Goal: Information Seeking & Learning: Learn about a topic

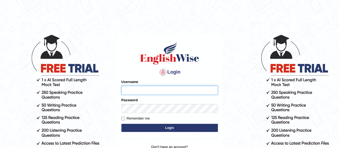
type input "karanvir_parramatta"
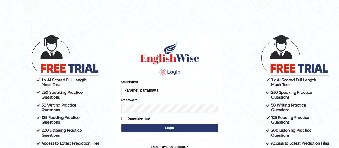
click at [145, 122] on form "Please fix the following errors: Username karanvir_parramatta Password Remember…" at bounding box center [169, 106] width 96 height 54
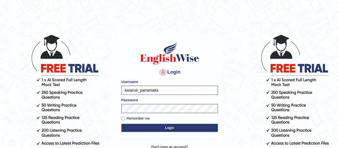
click at [147, 126] on button "Login" at bounding box center [169, 127] width 96 height 8
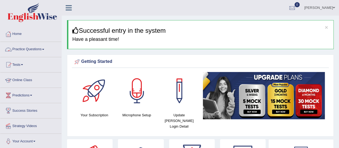
click at [37, 49] on link "Practice Questions" at bounding box center [30, 48] width 61 height 13
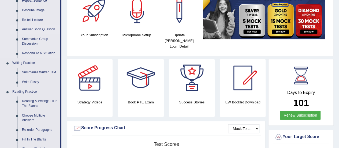
scroll to position [114, 0]
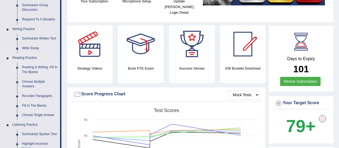
click at [25, 71] on link "Reading & Writing: Fill In The Blanks" at bounding box center [40, 69] width 40 height 14
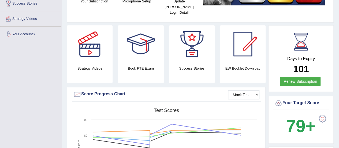
scroll to position [127, 0]
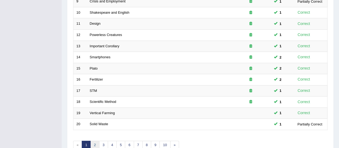
click at [96, 142] on link "2" at bounding box center [94, 144] width 9 height 9
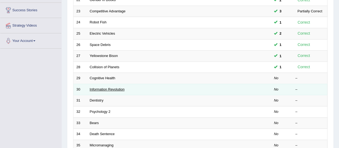
click at [112, 88] on link "Information Revolution" at bounding box center [107, 89] width 35 height 4
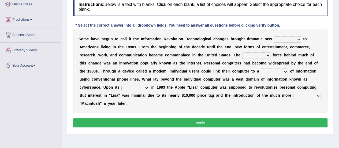
click at [284, 41] on select "challenges puzzles options confusion" at bounding box center [287, 39] width 27 height 6
click at [290, 40] on select "challenges puzzles options confusion" at bounding box center [287, 39] width 27 height 6
drag, startPoint x: 225, startPoint y: 122, endPoint x: 223, endPoint y: 147, distance: 25.2
click at [225, 122] on button "Verify" at bounding box center [200, 122] width 254 height 9
click at [280, 37] on select "challenges puzzles options confusion" at bounding box center [287, 39] width 27 height 6
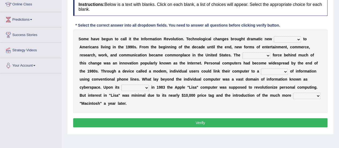
select select "challenges"
click at [274, 36] on select "challenges puzzles options confusion" at bounding box center [287, 39] width 27 height 6
click at [251, 55] on select "unremitting uninspiring driving insinuating" at bounding box center [256, 55] width 28 height 6
select select "driving"
click at [242, 52] on select "unremitting uninspiring driving insinuating" at bounding box center [256, 55] width 28 height 6
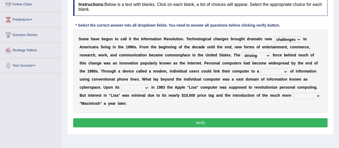
click at [279, 70] on select "magnitude bulk wealth volume" at bounding box center [274, 71] width 27 height 6
click at [273, 75] on div "S o m e h a v e b e g u n t o c a l l i t t h e I n f o r m a t i o n R e v o l…" at bounding box center [200, 70] width 254 height 83
click at [274, 73] on select "magnitude bulk wealth volume" at bounding box center [274, 71] width 27 height 6
select select "wealth"
click at [261, 68] on select "magnitude bulk wealth volume" at bounding box center [274, 71] width 27 height 6
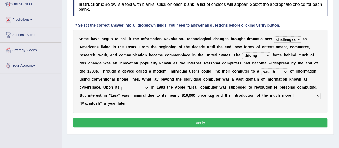
click at [132, 86] on select "relief release publication emission" at bounding box center [135, 87] width 28 height 6
click at [140, 84] on select "relief release publication emission" at bounding box center [135, 87] width 28 height 6
select select "release"
click at [121, 84] on select "relief release publication emission" at bounding box center [135, 87] width 28 height 6
click at [299, 94] on select "convenient affordable advanced formidable" at bounding box center [306, 95] width 27 height 6
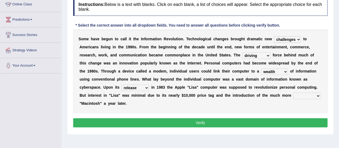
select select "affordable"
click at [293, 92] on select "convenient affordable advanced formidable" at bounding box center [306, 95] width 27 height 6
click at [251, 122] on button "Verify" at bounding box center [200, 122] width 254 height 9
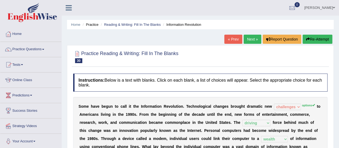
click at [246, 40] on link "Next »" at bounding box center [252, 39] width 18 height 9
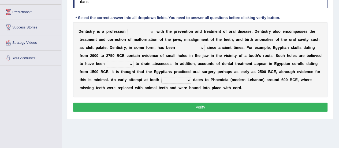
click at [145, 29] on select "agreed dealt concerned taken" at bounding box center [140, 32] width 27 height 6
select select "concerned"
click at [127, 29] on select "agreed dealt concerned taken" at bounding box center [140, 32] width 27 height 6
click at [186, 46] on select "criticized replaced practiced abandoned" at bounding box center [191, 48] width 28 height 6
select select "practiced"
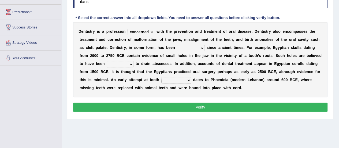
click at [177, 45] on select "criticized replaced practiced abandoned" at bounding box center [191, 48] width 28 height 6
click at [130, 63] on select "fluctuated laminated drilled sealed" at bounding box center [120, 64] width 27 height 6
select select "drilled"
click at [107, 61] on select "fluctuated laminated drilled sealed" at bounding box center [120, 64] width 27 height 6
click at [177, 79] on select "reparation sacrament restitution replacement" at bounding box center [176, 80] width 30 height 6
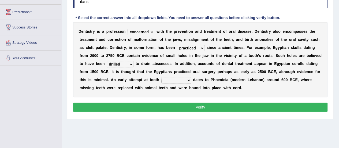
click at [251, 86] on div "D e n t i s t r y i s a p r o f e s s i o n agreed dealt concerned taken w i t …" at bounding box center [200, 59] width 254 height 75
click at [183, 77] on select "reparation sacrament restitution replacement" at bounding box center [176, 80] width 30 height 6
select select "replacement"
click at [161, 77] on select "reparation sacrament restitution replacement" at bounding box center [176, 80] width 30 height 6
click at [199, 105] on button "Verify" at bounding box center [200, 106] width 254 height 9
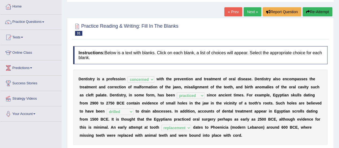
scroll to position [18, 0]
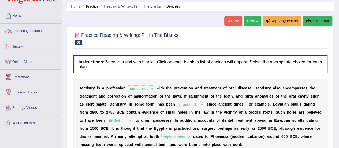
click at [43, 29] on link "Practice Questions" at bounding box center [30, 30] width 61 height 13
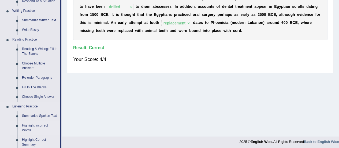
scroll to position [131, 0]
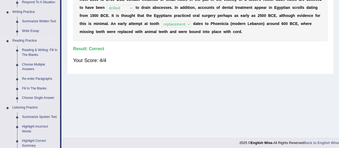
click at [33, 87] on link "Fill In The Blanks" at bounding box center [40, 89] width 40 height 10
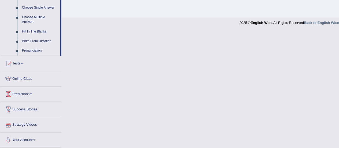
scroll to position [230, 0]
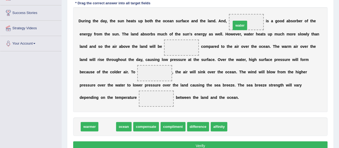
drag, startPoint x: 106, startPoint y: 124, endPoint x: 238, endPoint y: 22, distance: 166.8
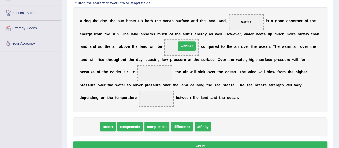
drag, startPoint x: 92, startPoint y: 124, endPoint x: 188, endPoint y: 44, distance: 125.9
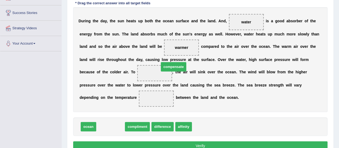
drag, startPoint x: 102, startPoint y: 124, endPoint x: 149, endPoint y: 71, distance: 71.1
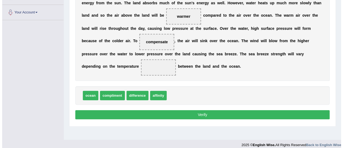
scroll to position [129, 0]
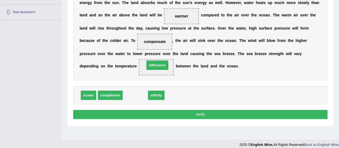
drag, startPoint x: 135, startPoint y: 93, endPoint x: 157, endPoint y: 63, distance: 37.2
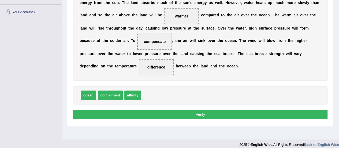
click at [179, 110] on button "Verify" at bounding box center [200, 113] width 254 height 9
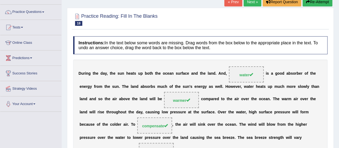
scroll to position [32, 0]
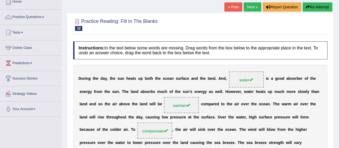
click at [249, 2] on div "Home Practice Reading: Fill In The Blanks Water and Land Temperature « Prev Nex…" at bounding box center [200, 102] width 277 height 268
click at [245, 6] on link "Next »" at bounding box center [252, 6] width 18 height 9
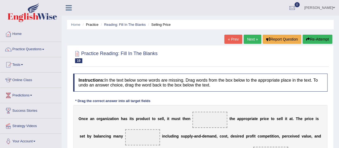
click at [222, 115] on span at bounding box center [209, 119] width 35 height 16
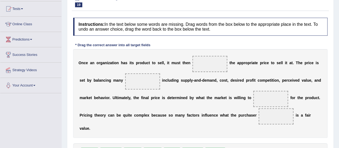
scroll to position [69, 0]
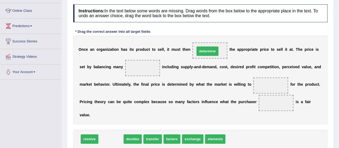
drag, startPoint x: 112, startPoint y: 136, endPoint x: 208, endPoint y: 49, distance: 130.2
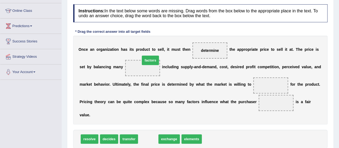
drag, startPoint x: 145, startPoint y: 137, endPoint x: 145, endPoint y: 62, distance: 74.7
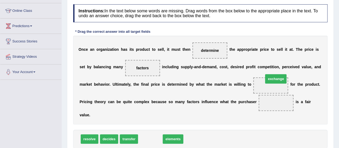
drag, startPoint x: 147, startPoint y: 138, endPoint x: 273, endPoint y: 78, distance: 139.6
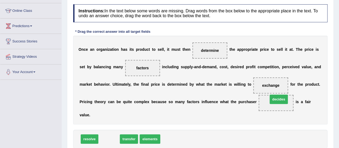
drag, startPoint x: 106, startPoint y: 138, endPoint x: 276, endPoint y: 98, distance: 174.0
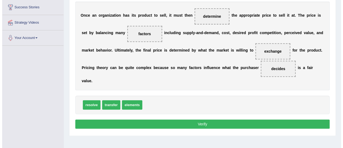
scroll to position [117, 0]
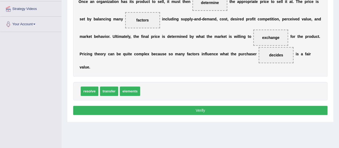
click at [209, 111] on button "Verify" at bounding box center [200, 109] width 254 height 9
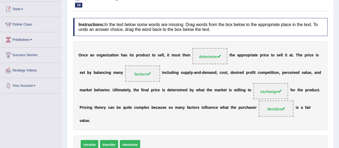
scroll to position [0, 0]
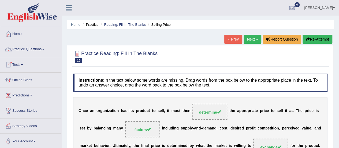
click at [38, 47] on link "Practice Questions" at bounding box center [30, 48] width 61 height 13
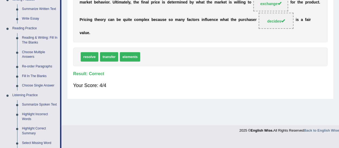
scroll to position [143, 0]
click at [36, 63] on link "Re-order Paragraphs" at bounding box center [40, 66] width 40 height 10
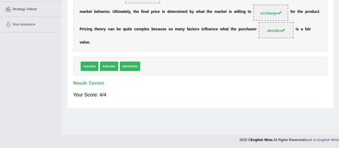
scroll to position [96, 0]
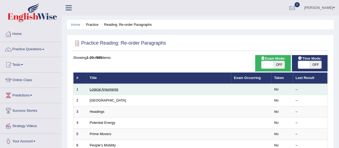
click at [104, 89] on link "Logical Arguments" at bounding box center [104, 89] width 29 height 4
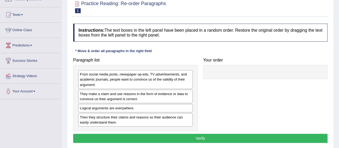
click at [173, 55] on div "Paragraph list From social media posts, newspaper op-eds, TV advertisements, an…" at bounding box center [135, 93] width 130 height 76
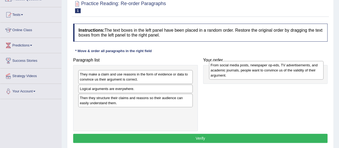
drag, startPoint x: 141, startPoint y: 83, endPoint x: 271, endPoint y: 74, distance: 131.0
click at [271, 74] on div "From social media posts, newspaper op-eds, TV advertisements, and academic jour…" at bounding box center [266, 70] width 114 height 18
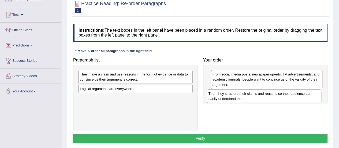
drag, startPoint x: 169, startPoint y: 97, endPoint x: 297, endPoint y: 93, distance: 128.0
click at [297, 93] on div "Then they structure their claims and reasons so their audience can easily under…" at bounding box center [264, 95] width 114 height 13
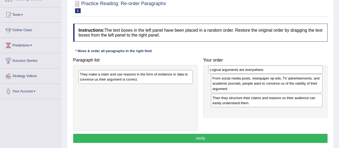
drag, startPoint x: 148, startPoint y: 89, endPoint x: 277, endPoint y: 67, distance: 131.7
click at [277, 67] on div "Logical arguments are everywhere." at bounding box center [265, 69] width 114 height 8
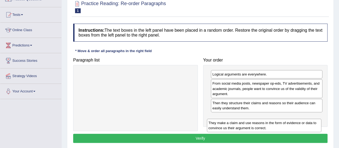
drag, startPoint x: 166, startPoint y: 75, endPoint x: 290, endPoint y: 114, distance: 129.6
click at [290, 118] on div "They make a claim and use reasons in the form of evidence or data to convince u…" at bounding box center [264, 124] width 114 height 13
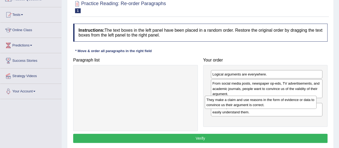
drag, startPoint x: 290, startPoint y: 114, endPoint x: 286, endPoint y: 94, distance: 20.2
click at [286, 95] on div "They make a claim and use reasons in the form of evidence or data to convince u…" at bounding box center [261, 101] width 112 height 13
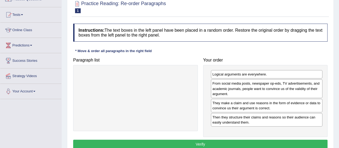
click at [230, 141] on button "Verify" at bounding box center [200, 143] width 254 height 9
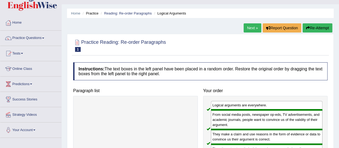
scroll to position [9, 0]
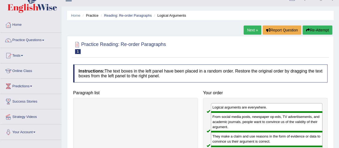
click at [251, 28] on link "Next »" at bounding box center [252, 29] width 18 height 9
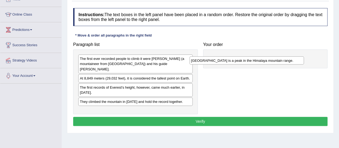
drag, startPoint x: 167, startPoint y: 97, endPoint x: 280, endPoint y: 62, distance: 118.3
click at [280, 62] on div "Mount Everest is a peak in the Himalaya mountain range." at bounding box center [246, 60] width 114 height 8
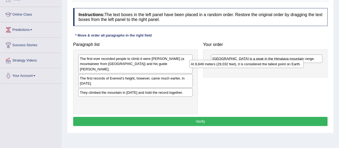
drag, startPoint x: 177, startPoint y: 73, endPoint x: 290, endPoint y: 64, distance: 113.4
click at [290, 64] on div "At 8,849 meters (29,032 feet), it is considered the tallest point on Earth." at bounding box center [246, 64] width 114 height 8
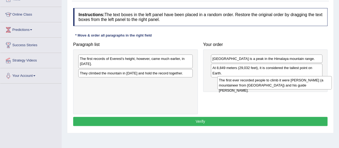
drag, startPoint x: 157, startPoint y: 59, endPoint x: 289, endPoint y: 83, distance: 133.9
click at [289, 83] on div "The first ever recorded people to climb it were Edmund Hillary (a mountaineer f…" at bounding box center [274, 82] width 114 height 13
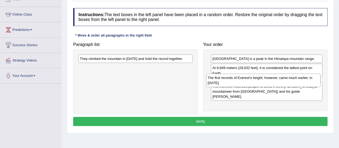
drag, startPoint x: 162, startPoint y: 60, endPoint x: 290, endPoint y: 78, distance: 128.8
click at [290, 78] on div "The first records of Everest's height, however, came much earlier, in 1856." at bounding box center [263, 79] width 114 height 13
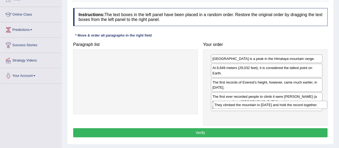
drag, startPoint x: 219, startPoint y: 83, endPoint x: 285, endPoint y: 106, distance: 70.2
click at [285, 106] on div "They climbed the mountain in 1953 and hold the record together." at bounding box center [270, 104] width 114 height 8
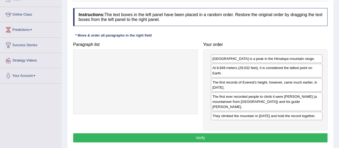
click at [240, 133] on button "Verify" at bounding box center [200, 137] width 254 height 9
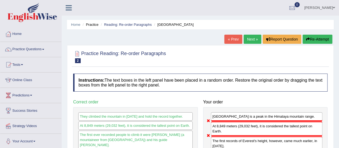
click at [250, 40] on link "Next »" at bounding box center [252, 39] width 18 height 9
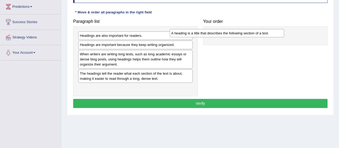
drag, startPoint x: 184, startPoint y: 47, endPoint x: 261, endPoint y: 29, distance: 79.2
click at [261, 29] on div "A heading is a title that describes the following section of a text." at bounding box center [226, 33] width 114 height 8
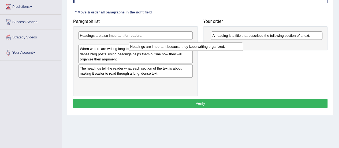
drag, startPoint x: 187, startPoint y: 43, endPoint x: 250, endPoint y: 46, distance: 63.2
click at [235, 46] on div "Headings are important because they keep writing organized." at bounding box center [186, 46] width 114 height 8
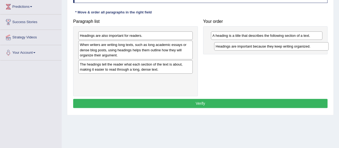
drag, startPoint x: 162, startPoint y: 44, endPoint x: 298, endPoint y: 45, distance: 135.7
click at [298, 45] on div "Headings are important because they keep writing organized." at bounding box center [271, 46] width 114 height 8
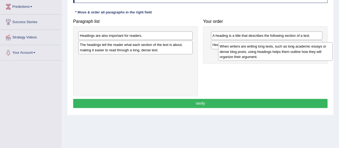
drag, startPoint x: 160, startPoint y: 44, endPoint x: 302, endPoint y: 43, distance: 141.6
click at [302, 43] on div "When writers are writing long texts, such as long academic essays or dense blog…" at bounding box center [275, 51] width 114 height 18
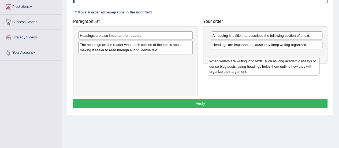
drag, startPoint x: 301, startPoint y: 44, endPoint x: 300, endPoint y: 54, distance: 10.2
click at [299, 58] on div "When writers are writing long texts, such as long academic essays or dense blog…" at bounding box center [263, 66] width 112 height 18
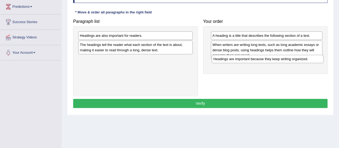
drag, startPoint x: 296, startPoint y: 43, endPoint x: 297, endPoint y: 58, distance: 15.0
click at [297, 58] on div "Headings are important because they keep writing organized." at bounding box center [267, 59] width 112 height 8
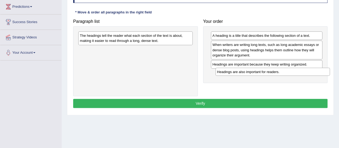
drag, startPoint x: 150, startPoint y: 37, endPoint x: 287, endPoint y: 74, distance: 141.2
click at [287, 75] on div "Headings are also important for readers." at bounding box center [272, 71] width 114 height 8
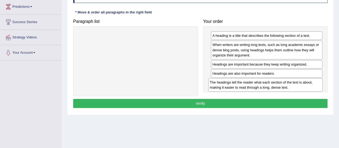
drag, startPoint x: 157, startPoint y: 39, endPoint x: 286, endPoint y: 85, distance: 137.7
click at [286, 85] on div "The headings tell the reader what each section of the text is about, making it …" at bounding box center [265, 84] width 114 height 13
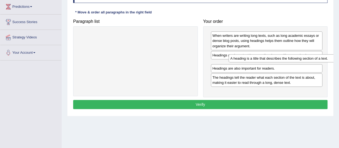
drag, startPoint x: 244, startPoint y: 36, endPoint x: 262, endPoint y: 59, distance: 28.8
click at [262, 59] on div "A heading is a title that describes the following section of a text." at bounding box center [284, 58] width 112 height 8
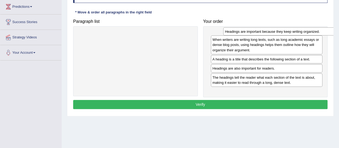
drag, startPoint x: 254, startPoint y: 54, endPoint x: 263, endPoint y: 29, distance: 26.9
click at [263, 29] on div "Headings are important because they keep writing organized." at bounding box center [279, 31] width 112 height 8
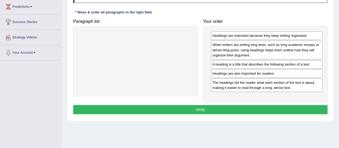
click at [180, 107] on button "Verify" at bounding box center [200, 109] width 254 height 9
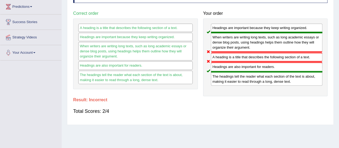
drag, startPoint x: 229, startPoint y: 56, endPoint x: 219, endPoint y: 15, distance: 42.9
click at [219, 15] on div "Your order Headings are important because they keep writing organized. When wri…" at bounding box center [265, 51] width 130 height 87
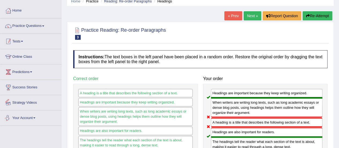
scroll to position [20, 0]
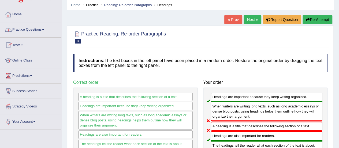
click at [32, 30] on link "Practice Questions" at bounding box center [30, 28] width 61 height 13
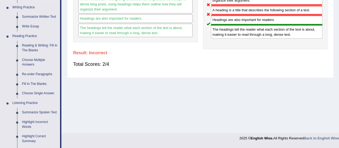
scroll to position [144, 0]
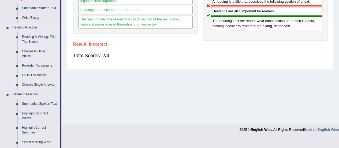
click at [35, 84] on link "Choose Single Answer" at bounding box center [40, 85] width 40 height 10
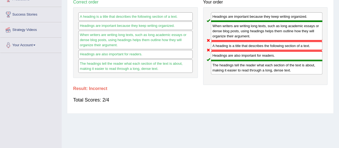
scroll to position [131, 0]
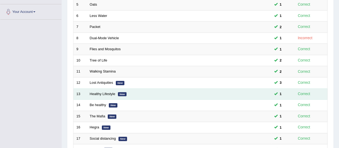
scroll to position [204, 0]
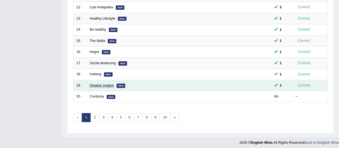
click at [105, 83] on link "Organic system" at bounding box center [102, 85] width 24 height 4
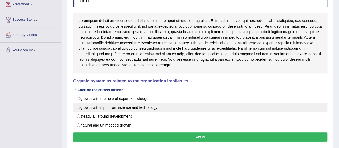
click at [122, 105] on label "growth with input from science and technology" at bounding box center [200, 107] width 254 height 9
radio input "true"
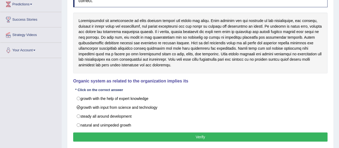
click at [135, 136] on button "Verify" at bounding box center [200, 136] width 254 height 9
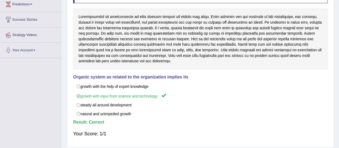
drag, startPoint x: 194, startPoint y: 39, endPoint x: 221, endPoint y: 40, distance: 27.0
click at [221, 40] on div at bounding box center [200, 39] width 254 height 60
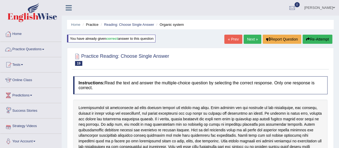
click at [39, 54] on link "Practice Questions" at bounding box center [30, 48] width 61 height 13
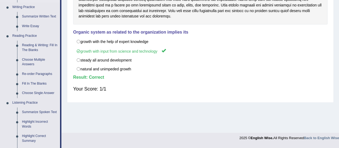
scroll to position [137, 0]
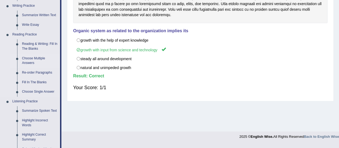
click at [29, 62] on link "Choose Multiple Answers" at bounding box center [40, 61] width 40 height 14
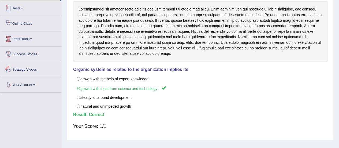
scroll to position [133, 0]
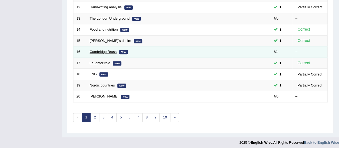
click at [108, 50] on link "Cambridge Brass" at bounding box center [103, 52] width 27 height 4
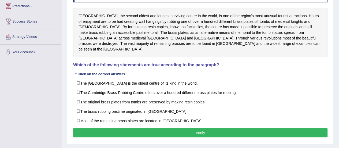
scroll to position [88, 0]
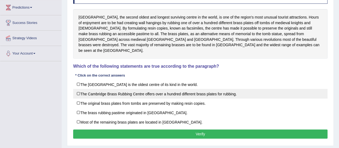
click at [242, 89] on label "The Cambridge Brass Rubbing Centre offers over a hundred different brass plates…" at bounding box center [200, 94] width 254 height 10
checkbox input "true"
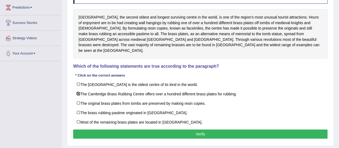
click at [186, 129] on button "Verify" at bounding box center [200, 133] width 254 height 9
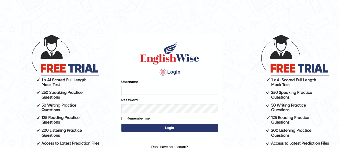
type input "karanvir_parramatta"
click at [175, 124] on button "Login" at bounding box center [169, 127] width 96 height 8
